Goal: Obtain resource: Obtain resource

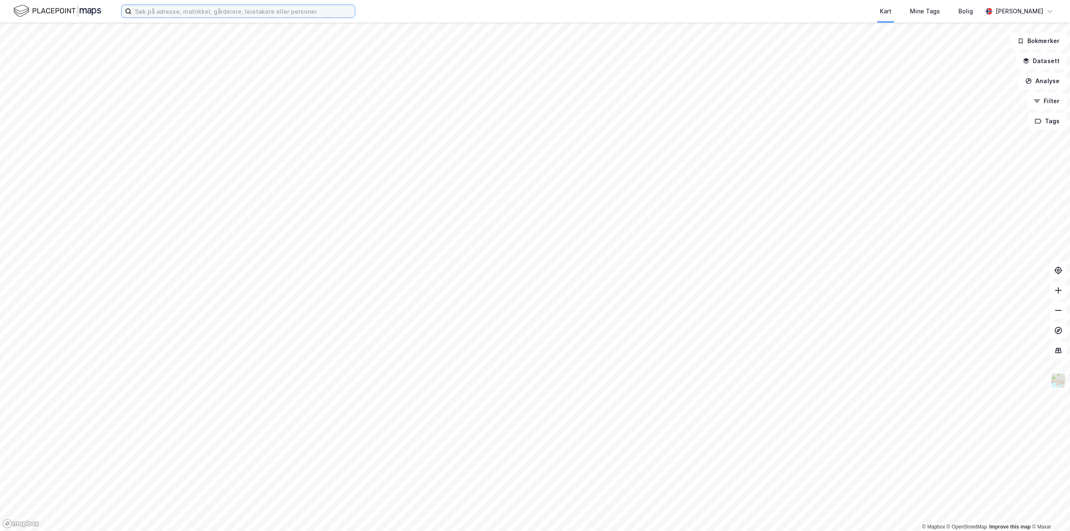
click at [194, 14] on input at bounding box center [243, 11] width 223 height 13
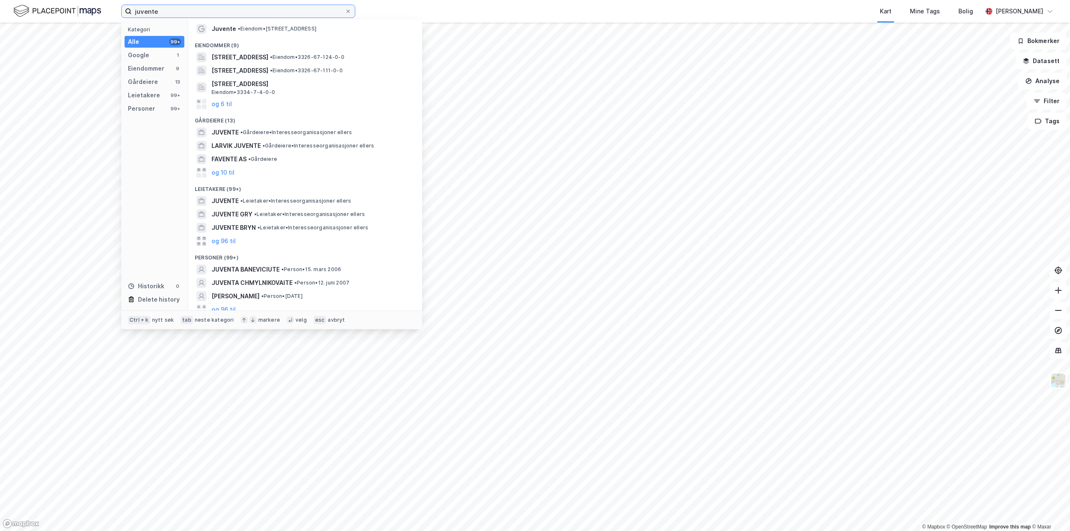
scroll to position [18, 0]
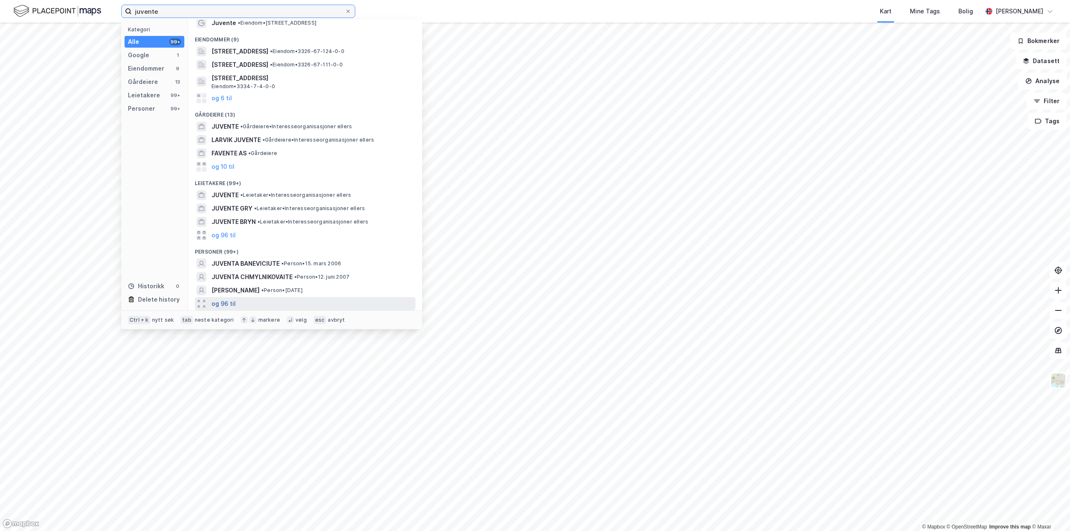
type input "juvente"
click at [223, 303] on button "og 96 til" at bounding box center [224, 304] width 24 height 10
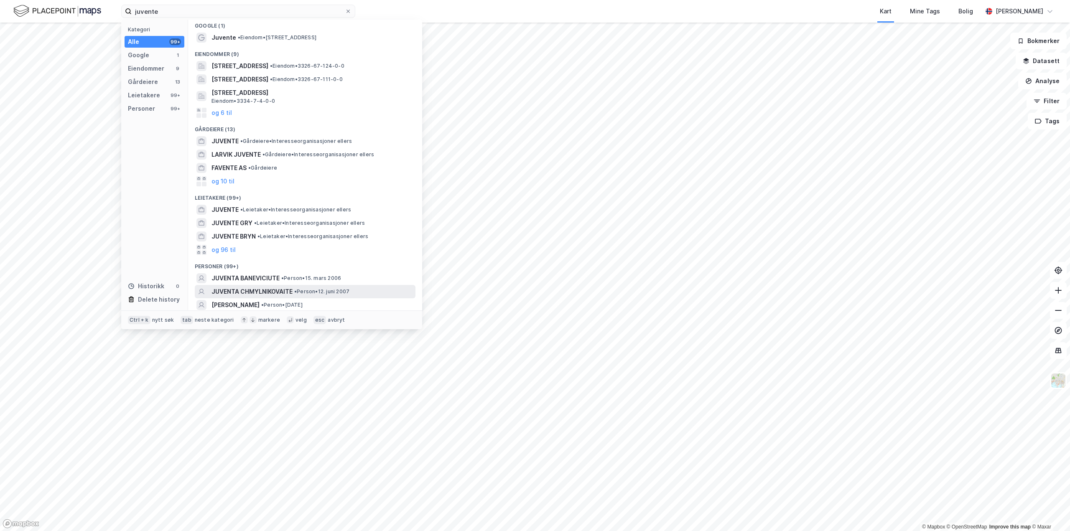
scroll to position [0, 0]
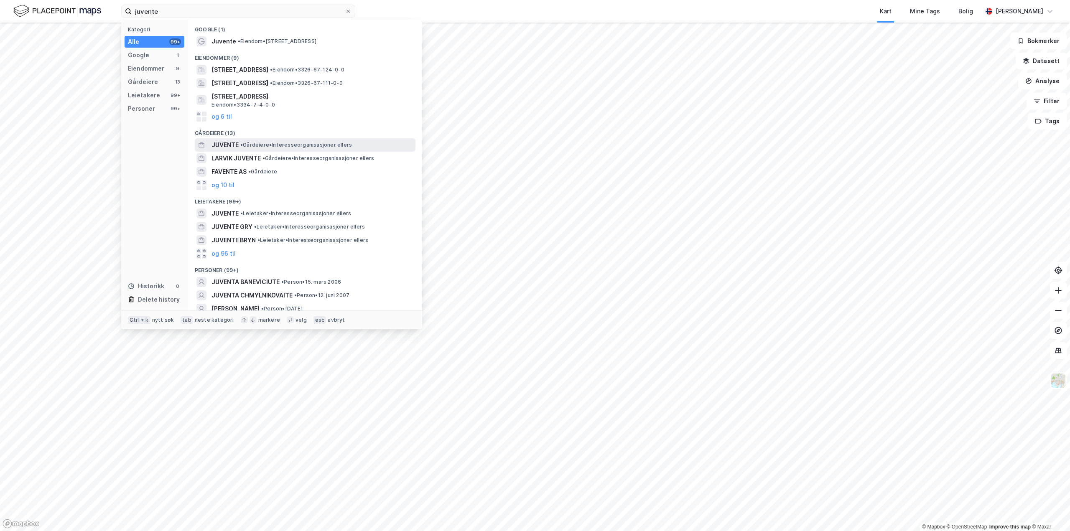
click at [227, 140] on span "JUVENTE" at bounding box center [225, 145] width 27 height 10
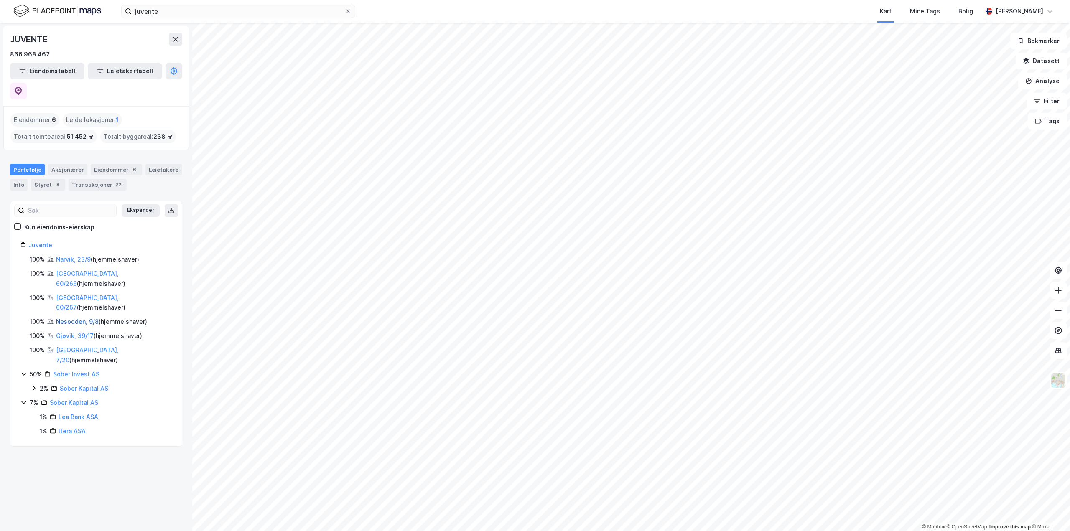
click at [74, 318] on link "Nesodden, 9/8" at bounding box center [77, 321] width 43 height 7
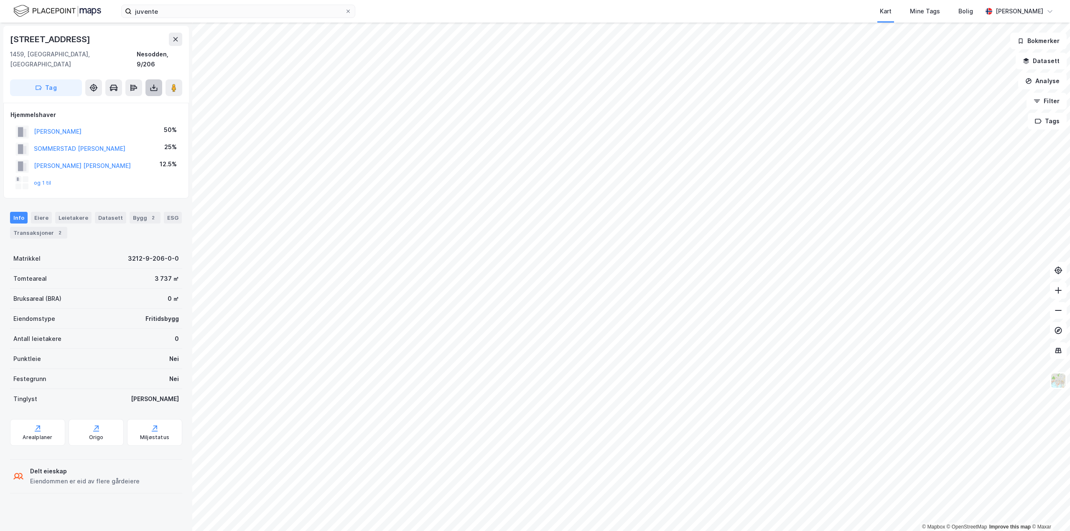
click at [151, 84] on icon at bounding box center [154, 88] width 8 height 8
click at [115, 101] on div "Last ned grunnbok" at bounding box center [112, 104] width 48 height 7
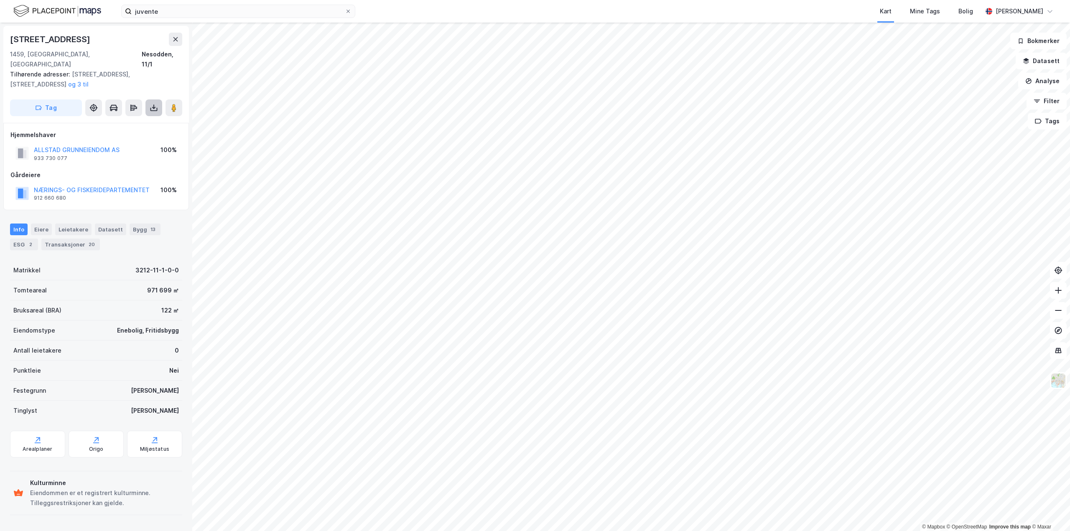
click at [159, 99] on button at bounding box center [153, 107] width 17 height 17
click at [105, 121] on div "Last ned grunnbok" at bounding box center [112, 124] width 48 height 7
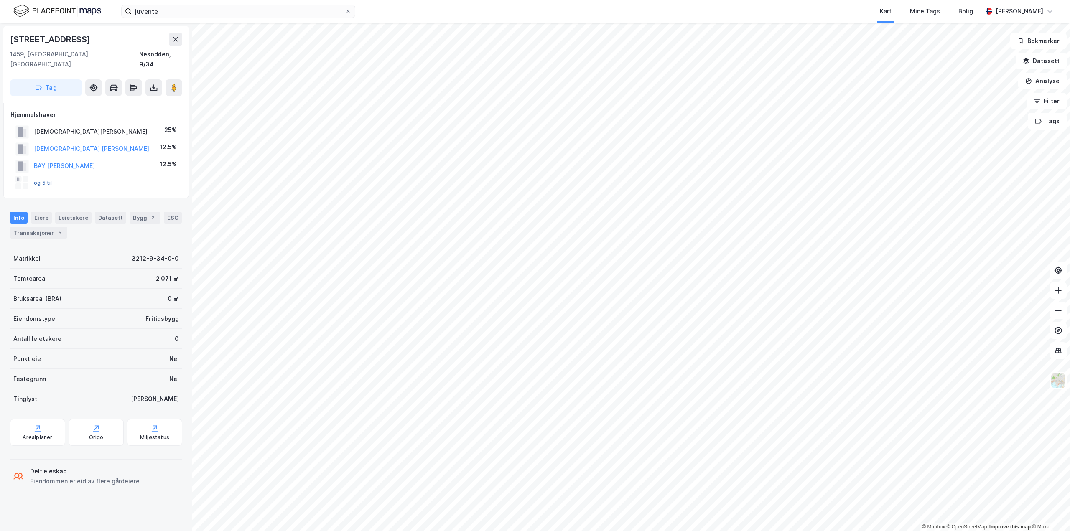
click at [0, 0] on button "og 5 til" at bounding box center [0, 0] width 0 height 0
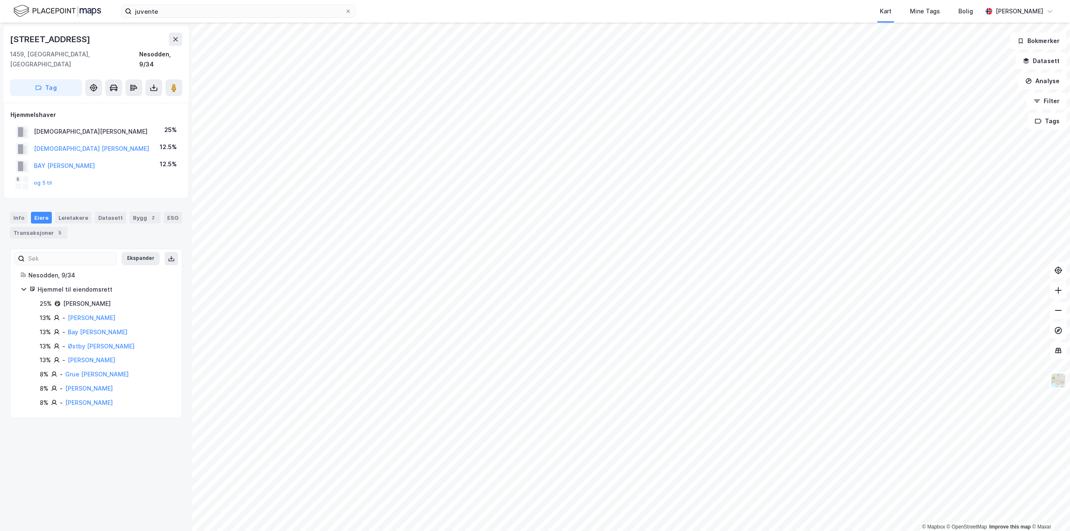
click at [104, 299] on div "[PERSON_NAME]" at bounding box center [87, 304] width 48 height 10
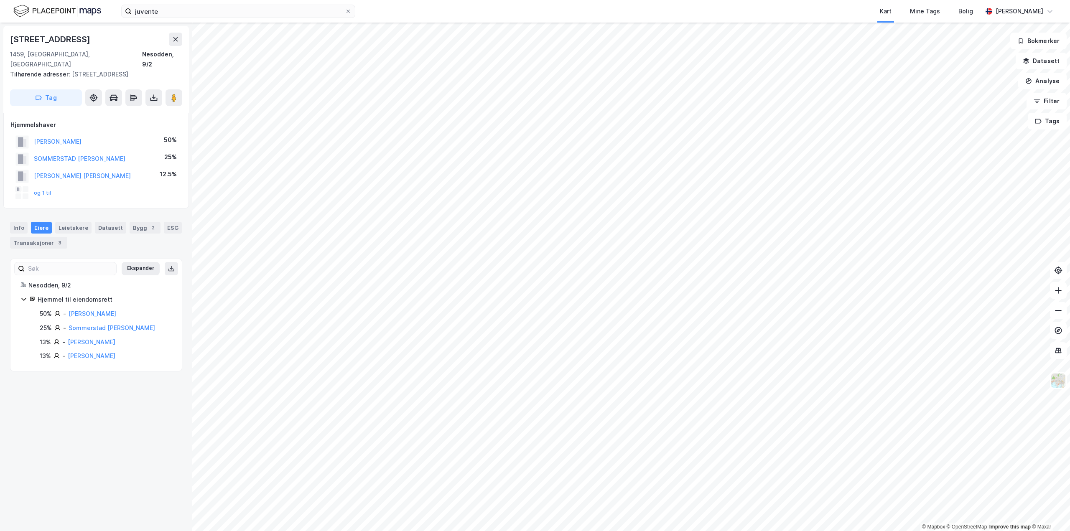
click at [377, 531] on html "juvente Kart Mine Tags Bolig [PERSON_NAME] © Mapbox © OpenStreetMap Improve thi…" at bounding box center [535, 265] width 1070 height 531
click at [350, 531] on html "juvente Kart Mine Tags Bolig [PERSON_NAME] © Mapbox © OpenStreetMap Improve thi…" at bounding box center [535, 265] width 1070 height 531
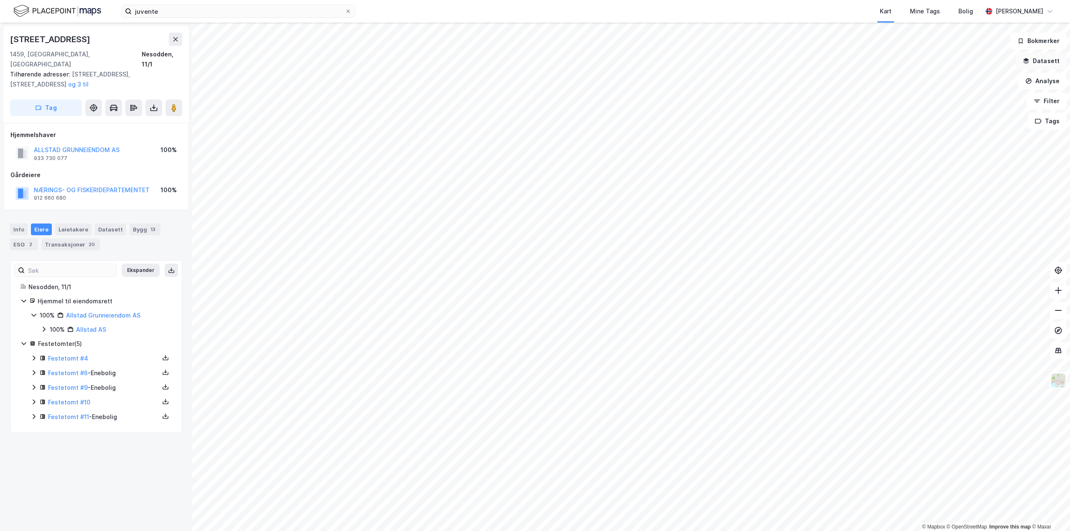
click at [1030, 61] on icon "button" at bounding box center [1026, 61] width 7 height 7
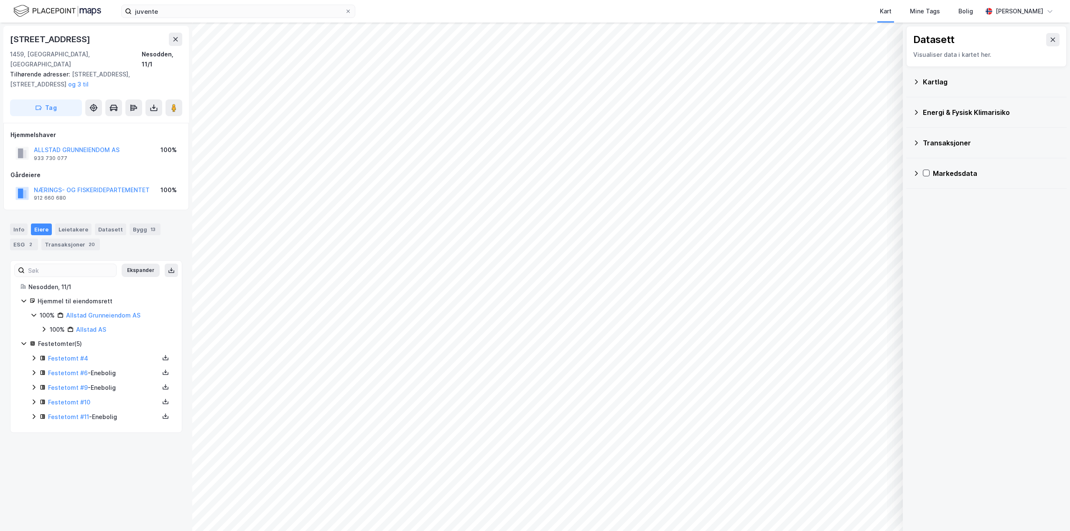
click at [924, 80] on div "Kartlag" at bounding box center [991, 82] width 137 height 10
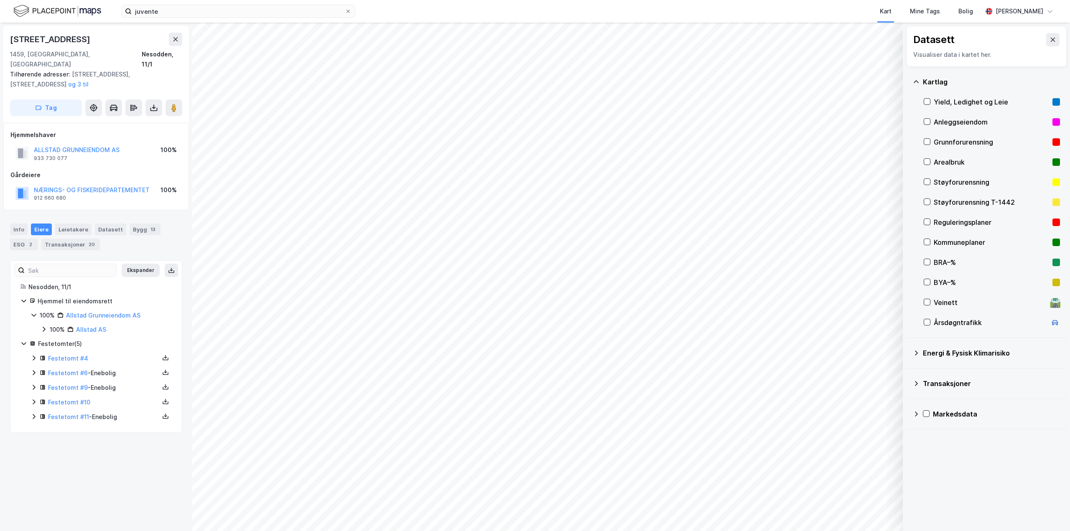
click at [927, 218] on div "Reguleringsplaner" at bounding box center [992, 222] width 136 height 20
click at [928, 221] on icon at bounding box center [927, 222] width 6 height 6
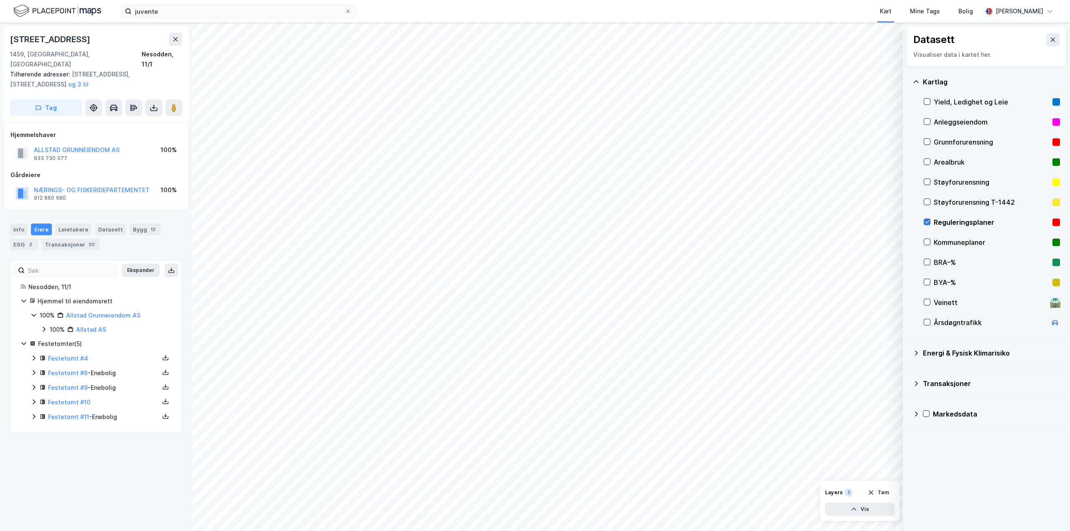
click at [928, 222] on icon at bounding box center [927, 222] width 5 height 3
click at [930, 222] on div "Reguleringsplaner" at bounding box center [992, 222] width 136 height 20
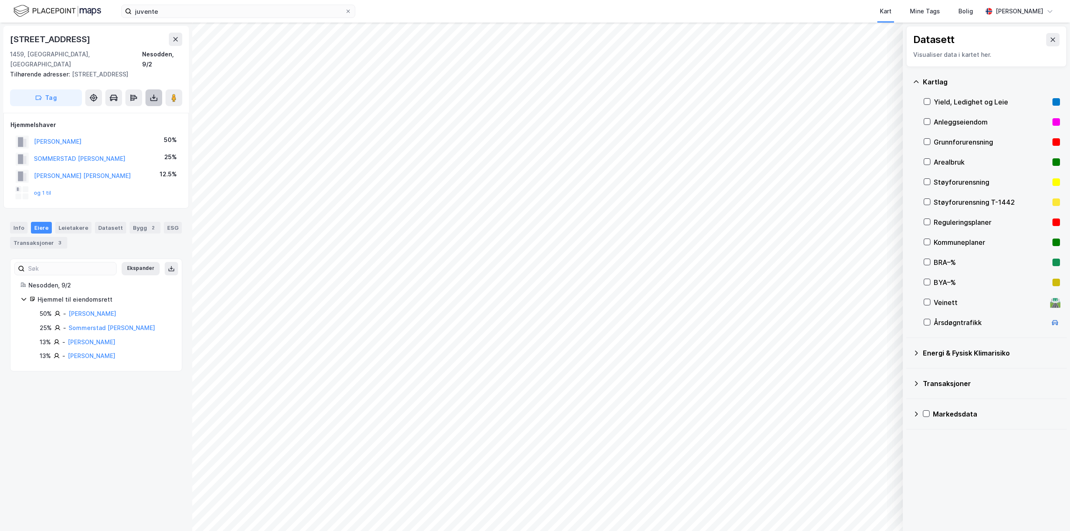
click at [152, 89] on button at bounding box center [153, 97] width 17 height 17
click at [128, 125] on div "Last ned matrikkelrapport" at bounding box center [122, 128] width 69 height 7
click at [127, 125] on div "Last ned matrikkelrapport" at bounding box center [122, 128] width 69 height 7
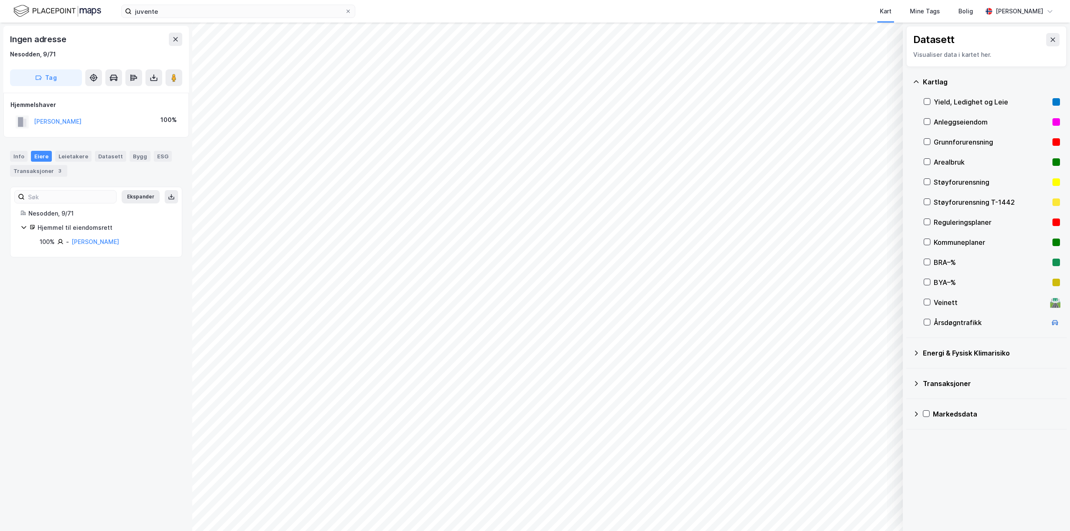
click at [848, 330] on div "© Mapbox © OpenStreetMap Improve this map © Maxar Datasett Visualiser data i ka…" at bounding box center [535, 277] width 1070 height 509
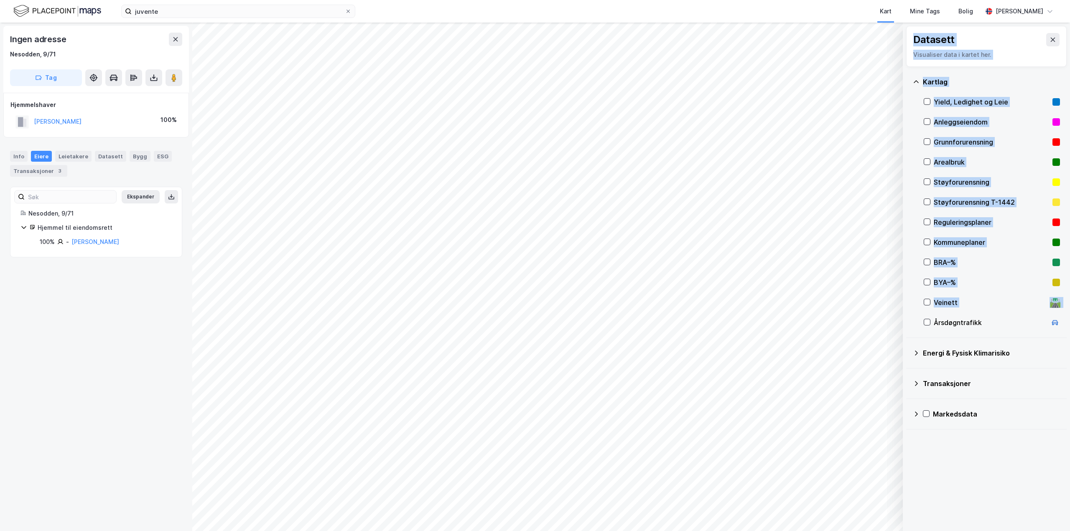
click at [930, 157] on div "Arealbruk" at bounding box center [992, 162] width 136 height 20
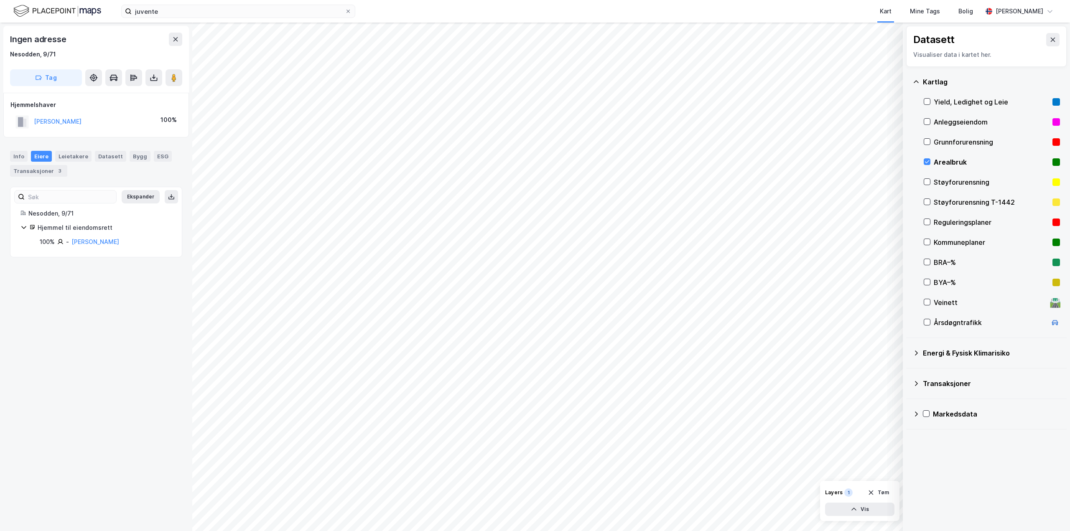
click at [930, 157] on div "Arealbruk" at bounding box center [992, 162] width 136 height 20
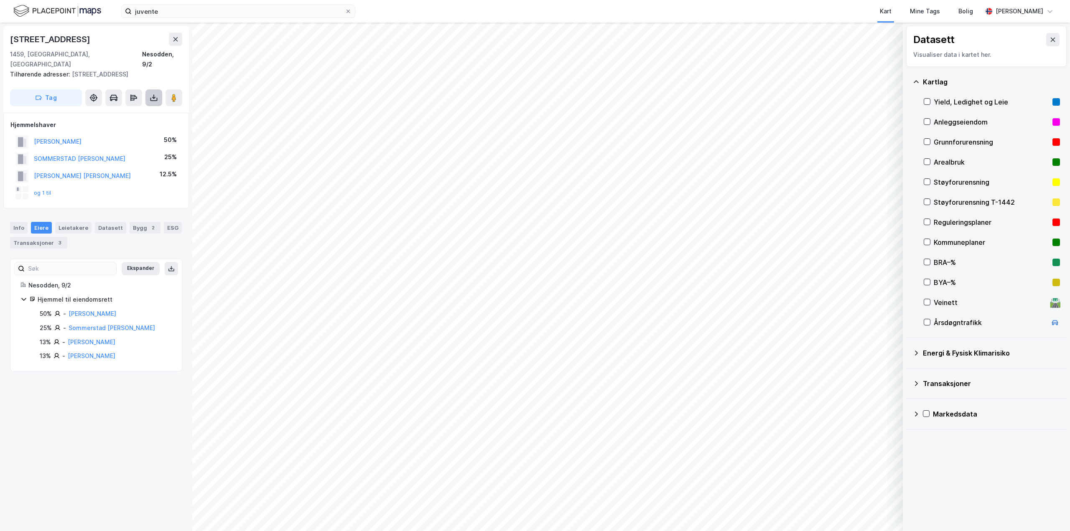
click at [153, 97] on icon at bounding box center [153, 98] width 3 height 2
click at [139, 125] on div "Last ned matrikkelrapport" at bounding box center [122, 128] width 69 height 7
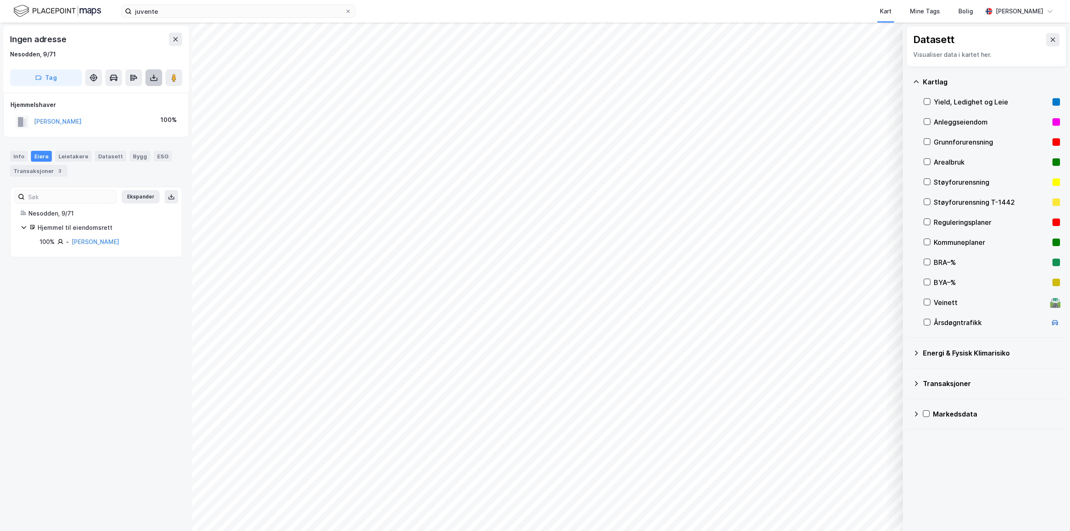
click at [160, 79] on button at bounding box center [153, 77] width 17 height 17
click at [135, 105] on div "Last ned matrikkelrapport" at bounding box center [122, 108] width 69 height 7
